Goal: Navigation & Orientation: Find specific page/section

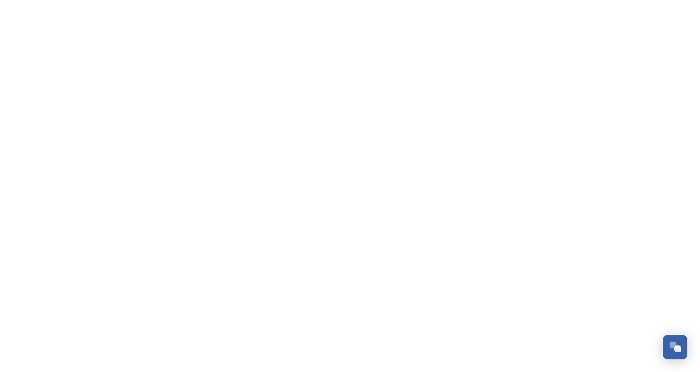
scroll to position [701, 0]
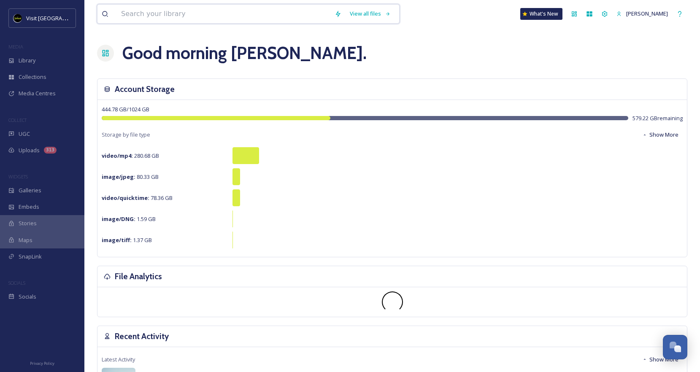
click at [274, 16] on input at bounding box center [223, 14] width 213 height 19
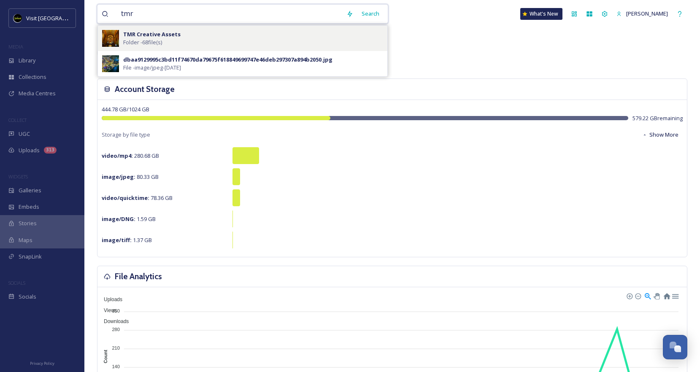
type input "tmr"
click at [192, 38] on div "TMR Creative Assets Folder - 68 file(s)" at bounding box center [253, 38] width 260 height 16
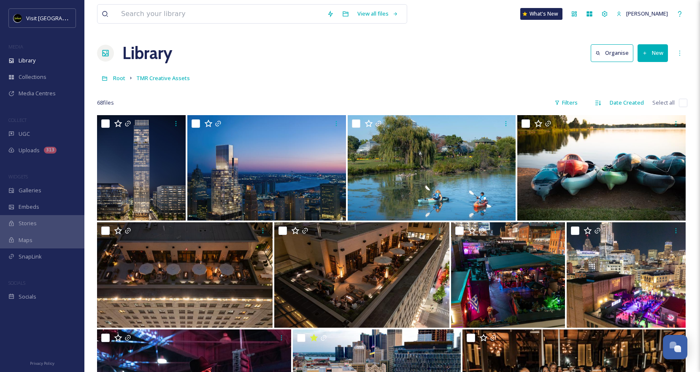
click at [125, 79] on div "Root TMR Creative Assets" at bounding box center [392, 78] width 590 height 16
click at [119, 80] on span "Root" at bounding box center [119, 78] width 12 height 8
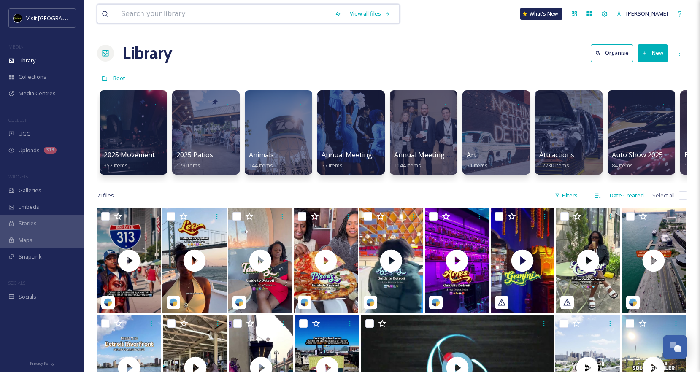
click at [230, 14] on input at bounding box center [223, 14] width 213 height 19
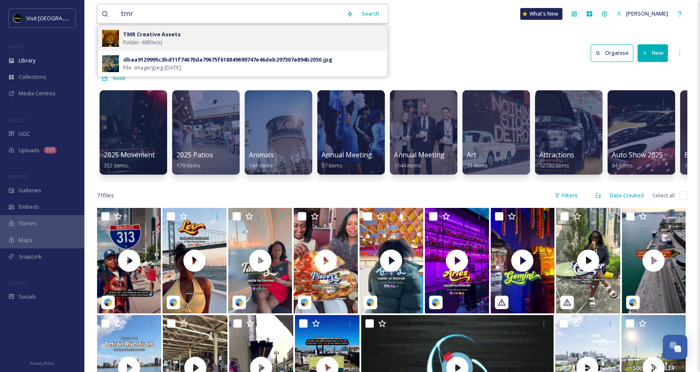
type input "tmr"
click at [165, 35] on strong "TMR Creative Assets" at bounding box center [151, 34] width 57 height 8
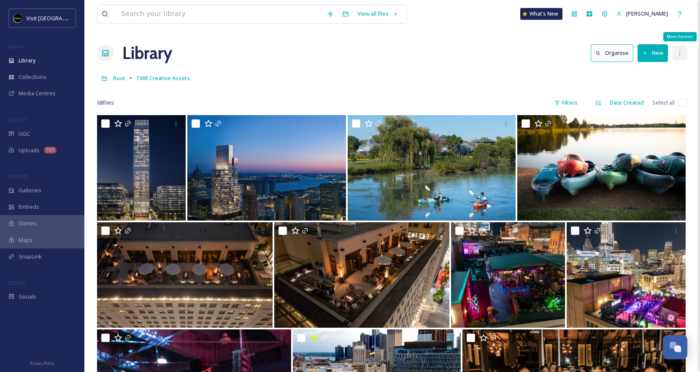
click at [682, 54] on icon at bounding box center [679, 53] width 7 height 7
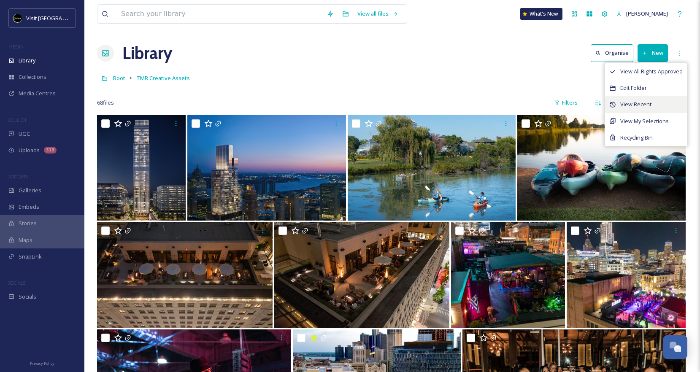
click at [650, 103] on span "View Recent" at bounding box center [635, 104] width 31 height 8
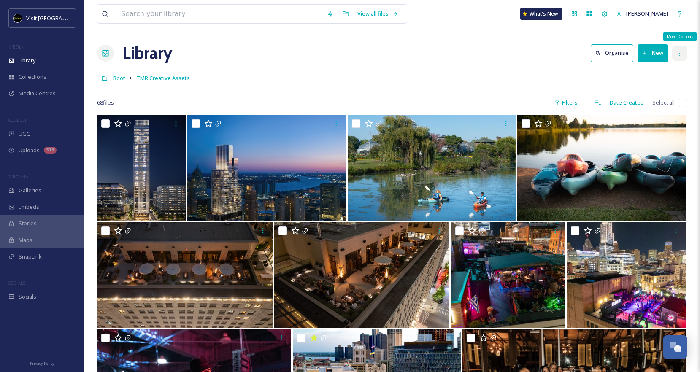
click at [680, 53] on icon at bounding box center [679, 53] width 7 height 7
click at [461, 75] on div "Root TMR Creative Assets" at bounding box center [392, 78] width 590 height 16
click at [104, 79] on icon at bounding box center [105, 79] width 6 height 6
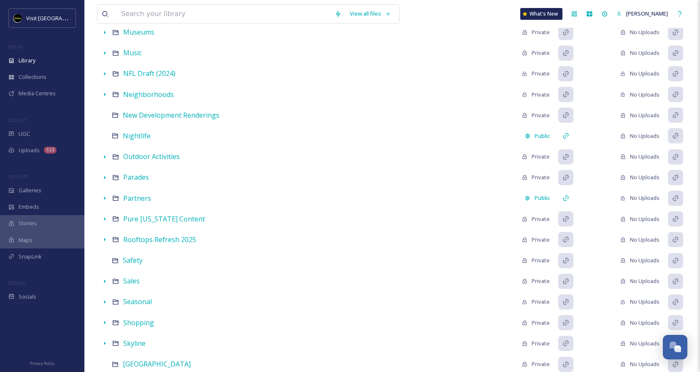
scroll to position [928, 0]
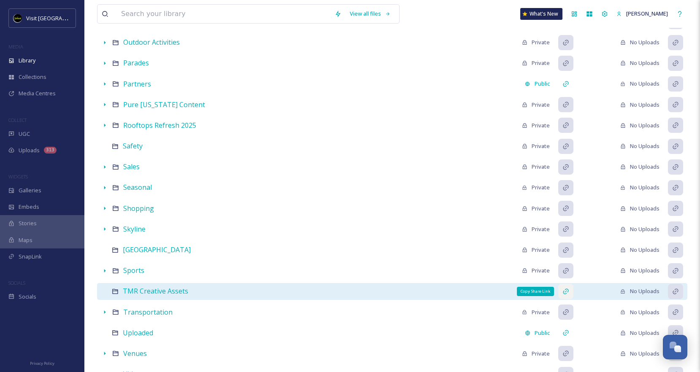
click at [567, 292] on icon at bounding box center [565, 291] width 7 height 7
click at [136, 298] on div "TMR Creative Assets Public No Uploads" at bounding box center [392, 291] width 590 height 16
click at [138, 291] on span "TMR Creative Assets" at bounding box center [155, 290] width 65 height 9
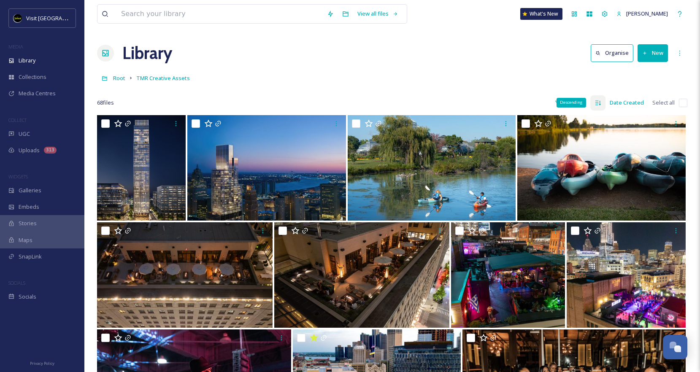
click at [601, 104] on icon at bounding box center [597, 102] width 5 height 5
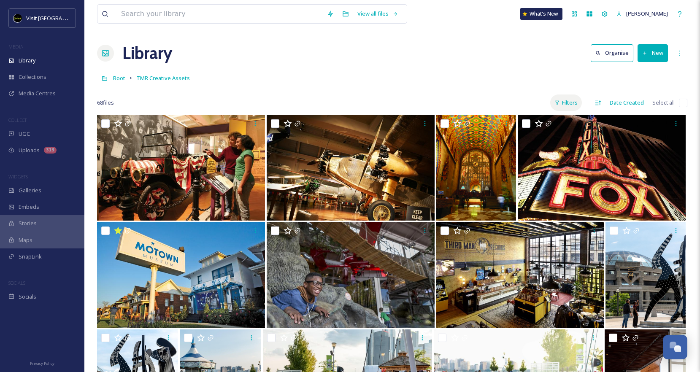
click at [575, 101] on div "Filters" at bounding box center [566, 103] width 32 height 16
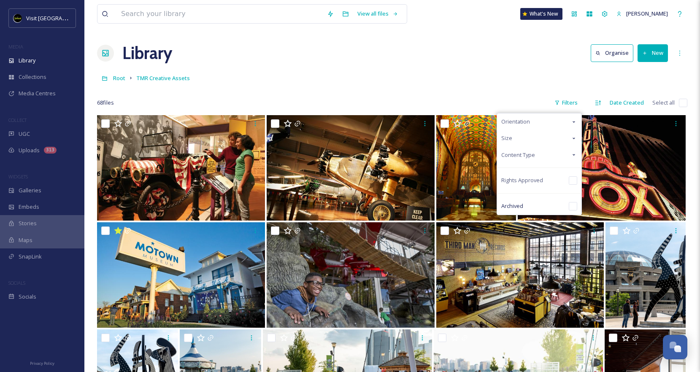
click at [530, 78] on div "Root TMR Creative Assets" at bounding box center [392, 78] width 590 height 16
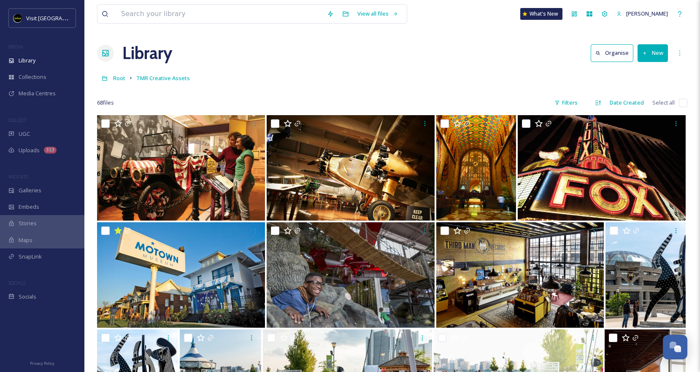
click at [617, 56] on button "Organise" at bounding box center [612, 52] width 43 height 17
click at [599, 106] on div "Ascending" at bounding box center [597, 102] width 15 height 15
